Goal: Task Accomplishment & Management: Manage account settings

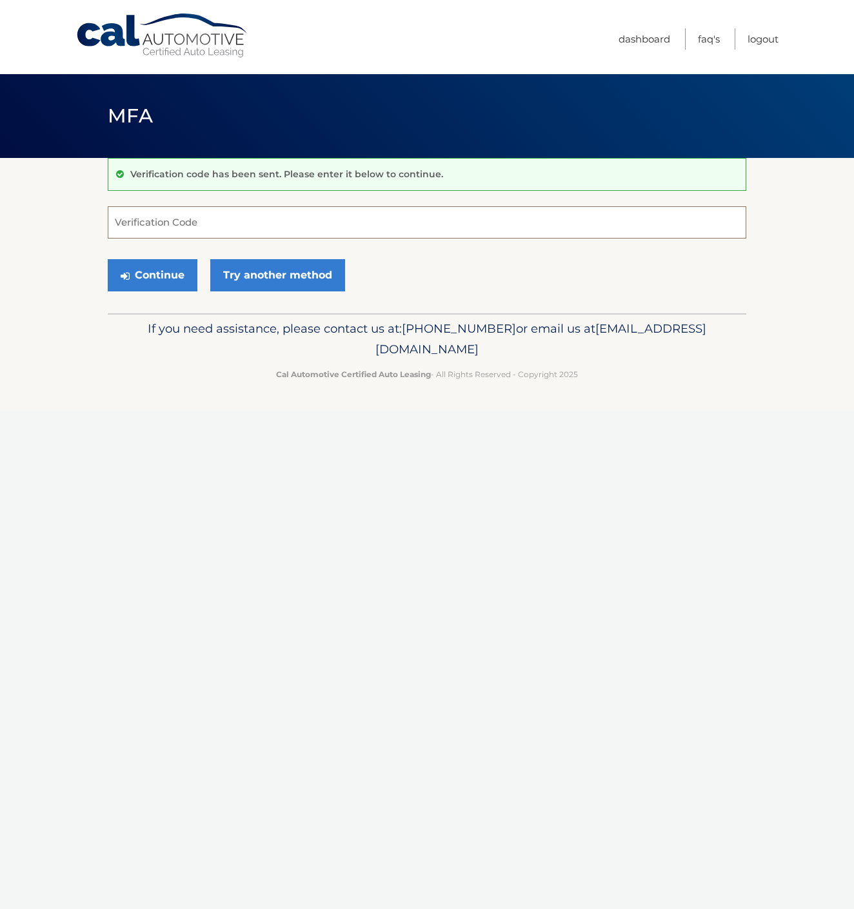
click at [254, 224] on input "Verification Code" at bounding box center [427, 222] width 638 height 32
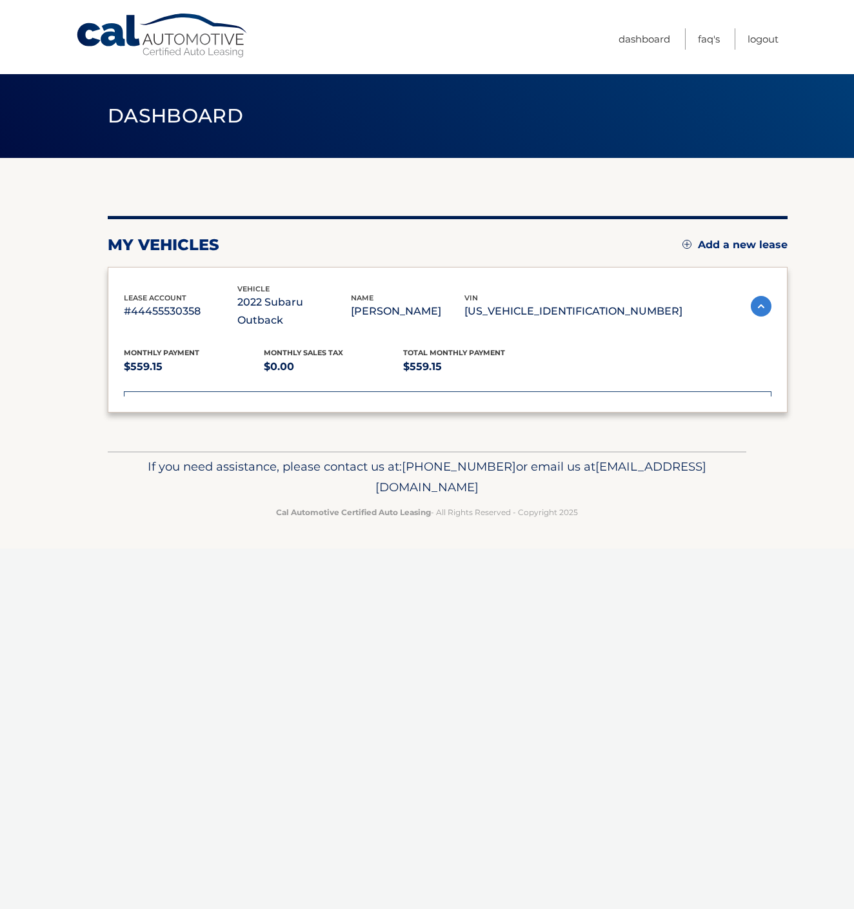
click at [172, 275] on div "lease account #44455530358 vehicle 2022 Subaru Outback name [PERSON_NAME] vin […" at bounding box center [448, 340] width 680 height 146
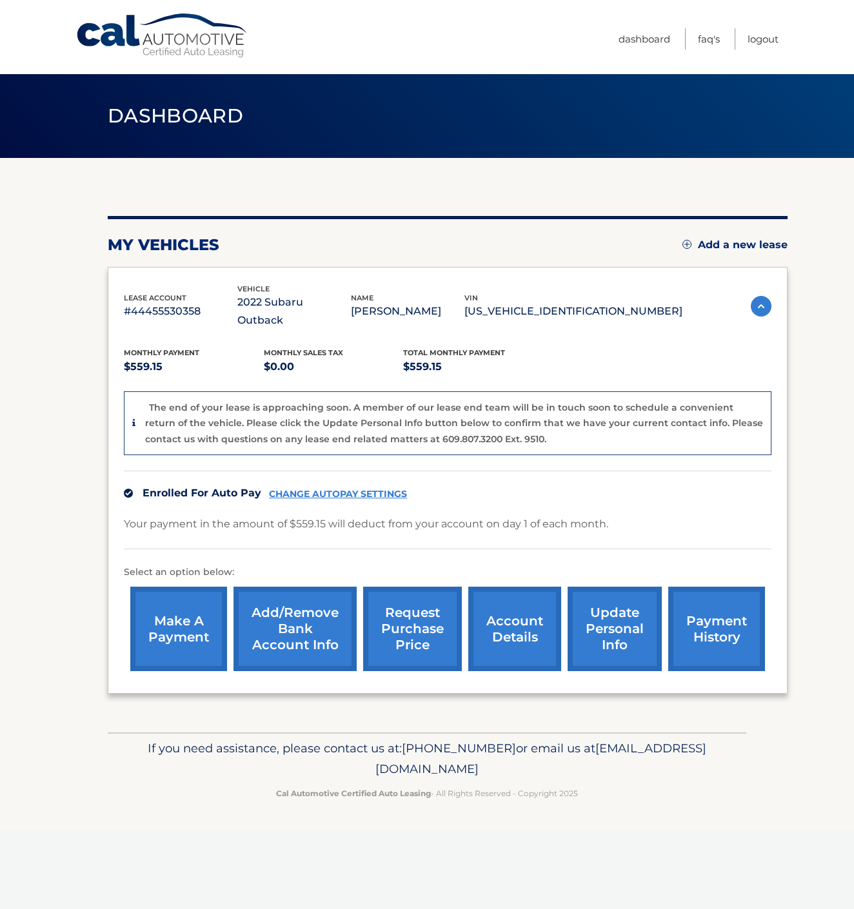
click at [388, 603] on link "request purchase price" at bounding box center [412, 629] width 99 height 84
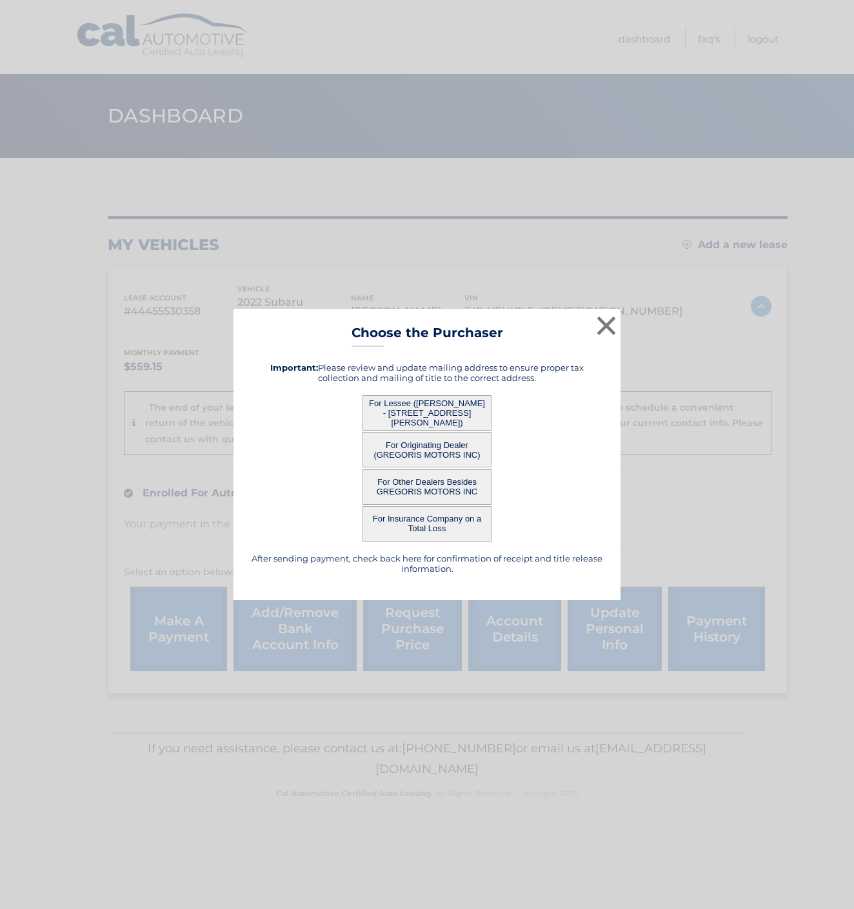
click at [385, 413] on button "For Lessee ([PERSON_NAME] - [STREET_ADDRESS][PERSON_NAME])" at bounding box center [426, 412] width 129 height 35
click at [416, 407] on button "For Lessee ([PERSON_NAME] - [STREET_ADDRESS][PERSON_NAME])" at bounding box center [426, 412] width 129 height 35
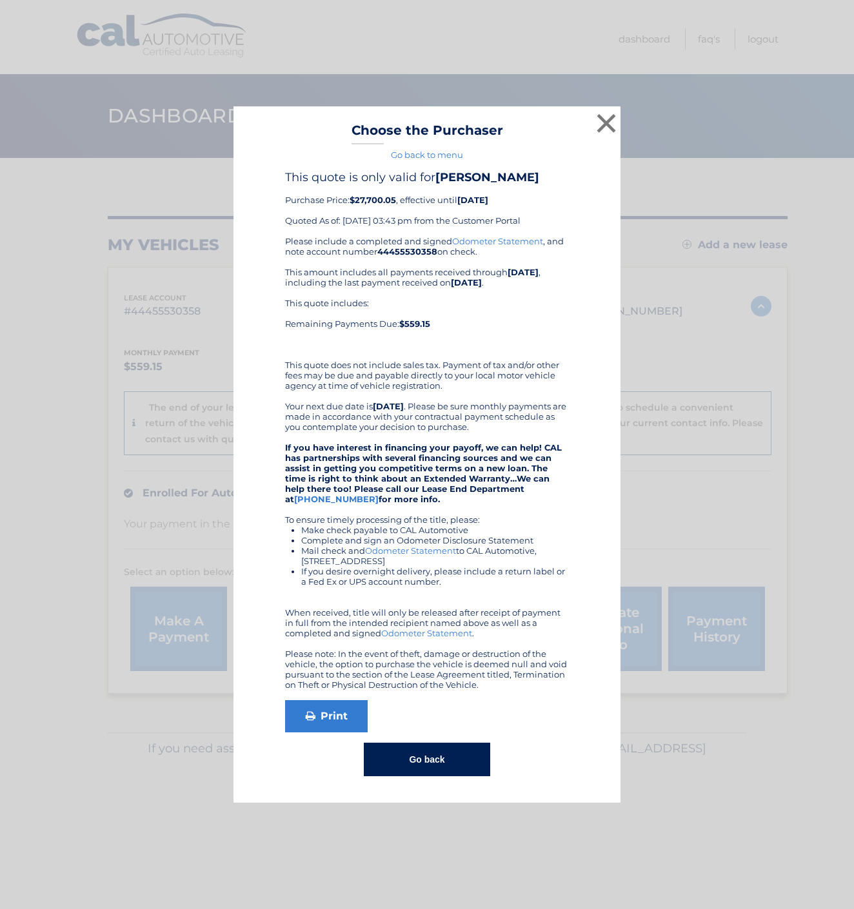
click at [610, 117] on button "×" at bounding box center [606, 123] width 26 height 26
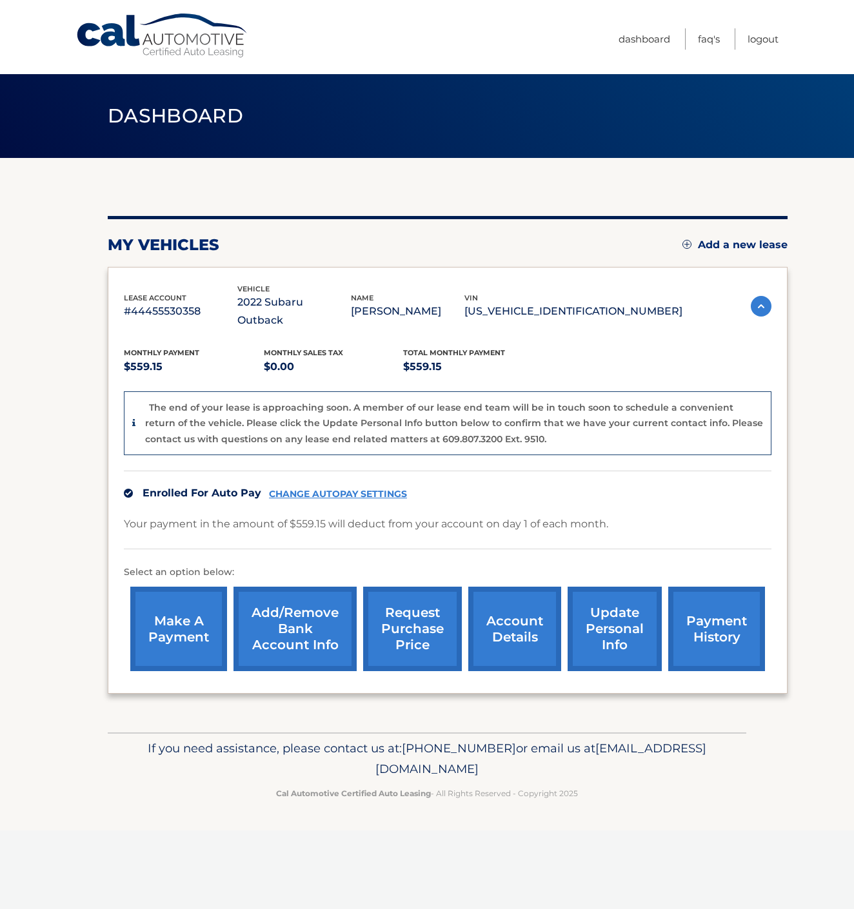
click at [550, 615] on link "account details" at bounding box center [514, 629] width 93 height 84
click at [526, 616] on link "account details" at bounding box center [514, 629] width 93 height 84
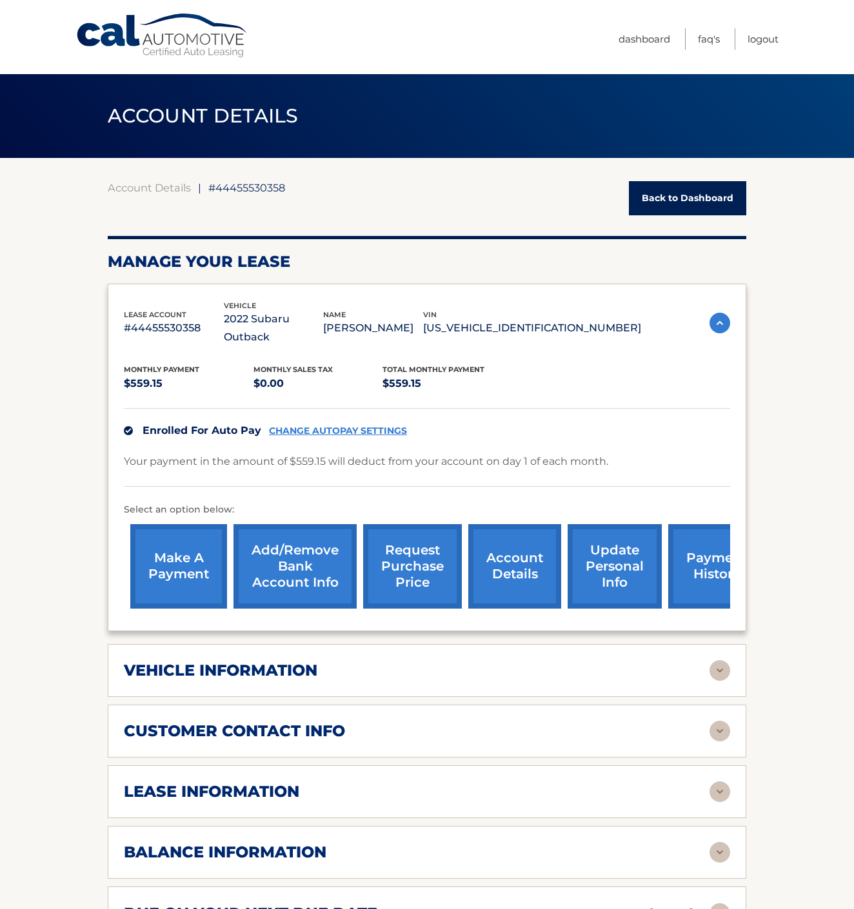
click at [550, 782] on div "lease information" at bounding box center [416, 791] width 585 height 19
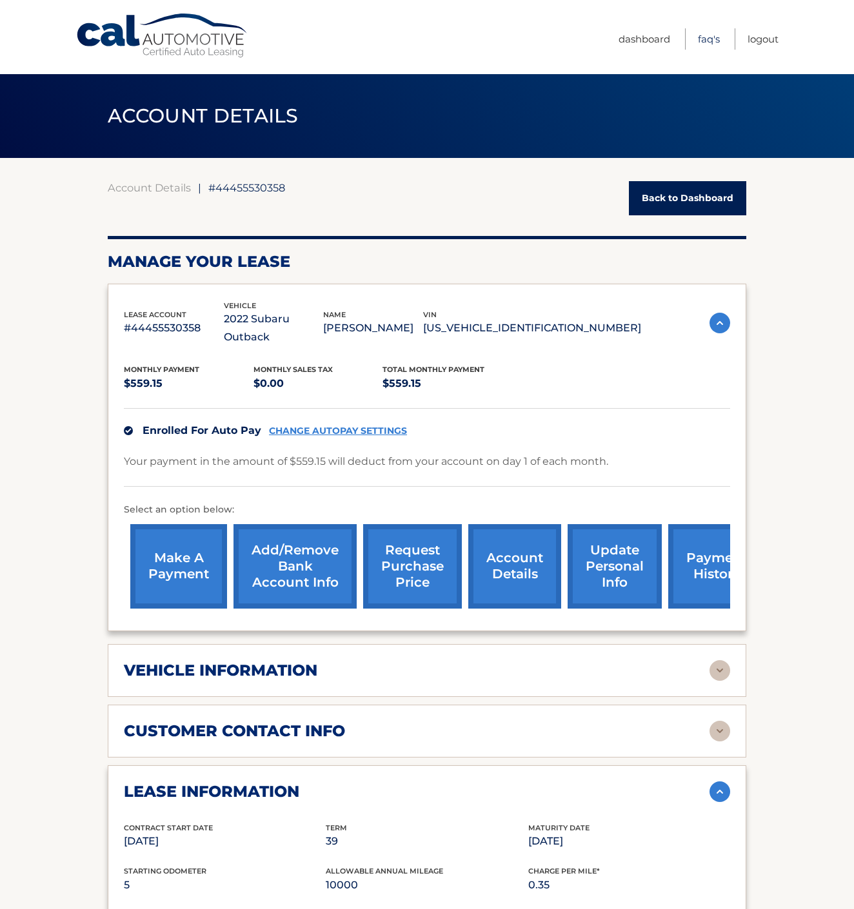
click at [718, 40] on link "FAQ's" at bounding box center [709, 38] width 22 height 21
